Goal: Find specific page/section: Find specific page/section

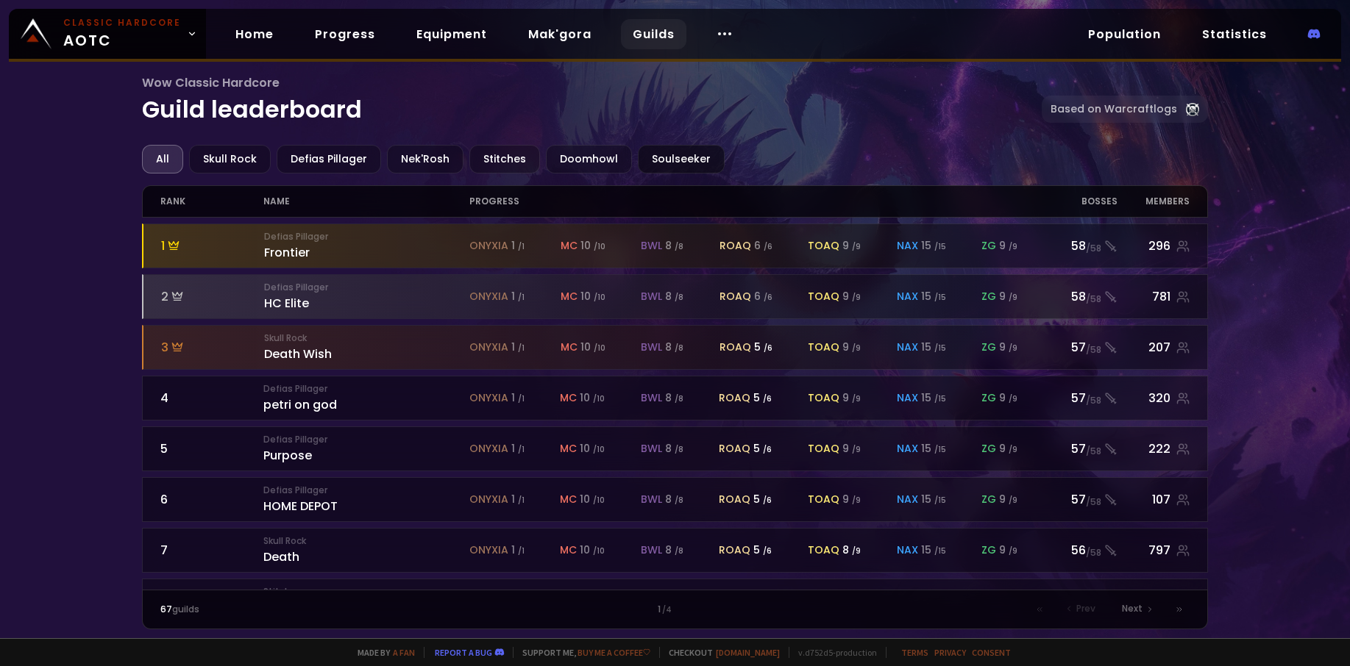
click at [672, 161] on div "Soulseeker" at bounding box center [681, 159] width 87 height 29
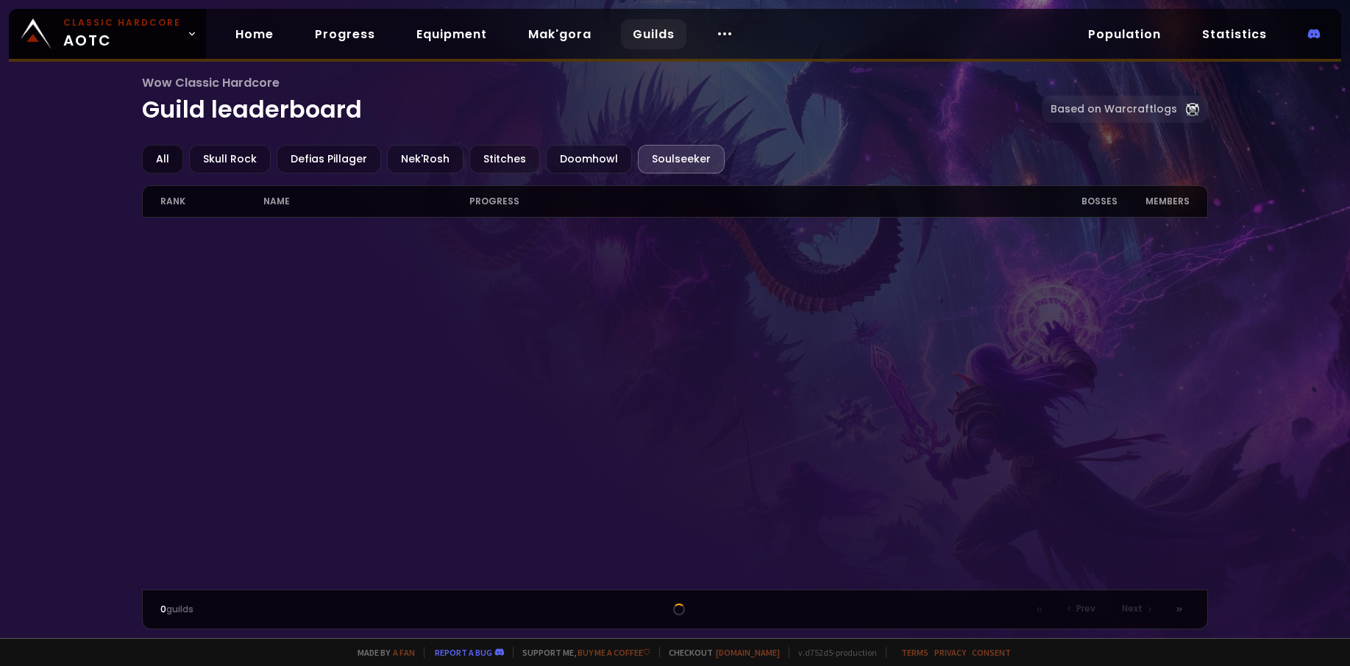
click at [165, 162] on div "All" at bounding box center [162, 159] width 41 height 29
